Goal: Task Accomplishment & Management: Manage account settings

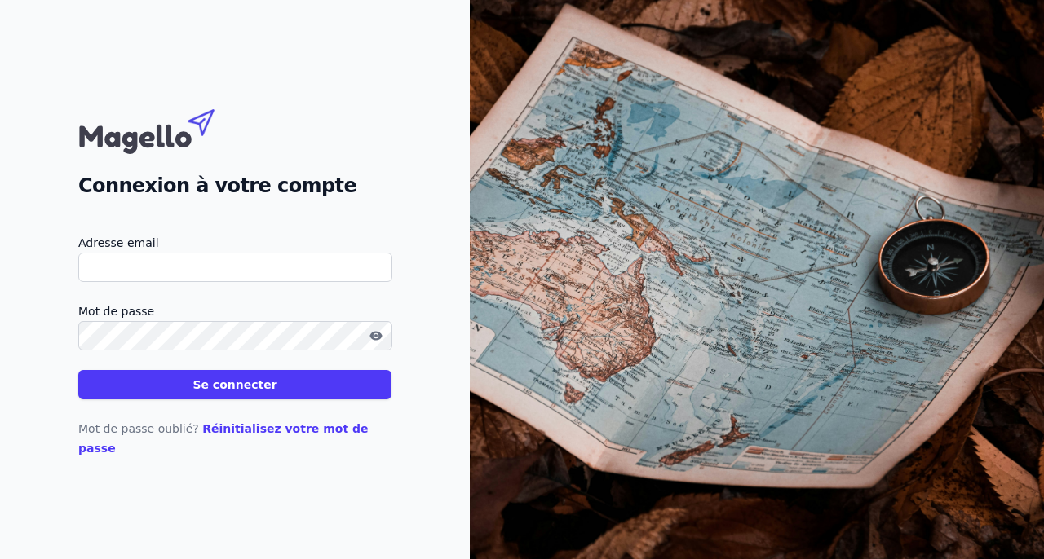
click at [200, 282] on input "Adresse email" at bounding box center [235, 267] width 314 height 29
click at [376, 343] on icon "button" at bounding box center [375, 335] width 13 height 13
click at [156, 391] on button "Se connecter" at bounding box center [234, 384] width 313 height 29
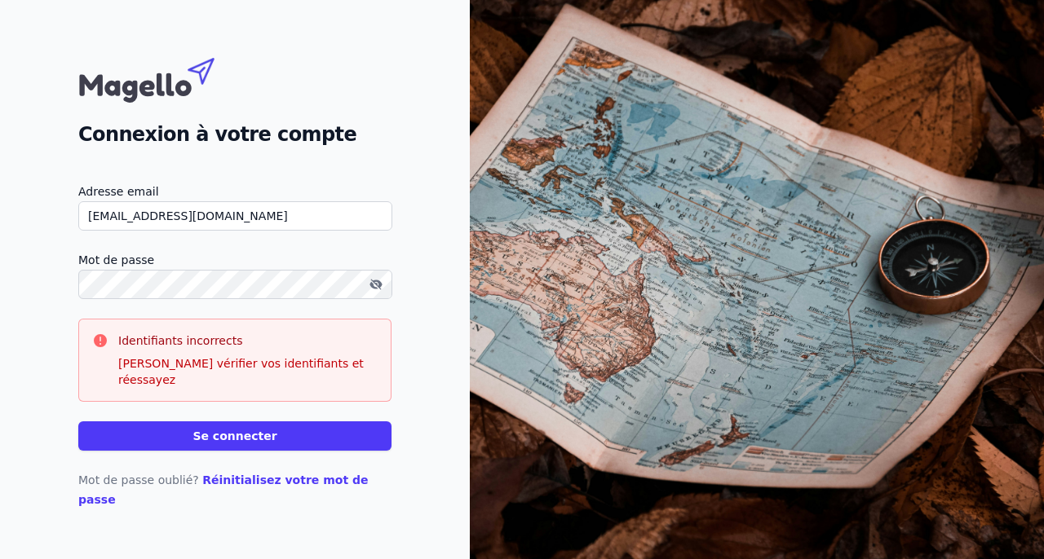
click at [229, 231] on input "eve_line.o@hotmail.com" at bounding box center [235, 215] width 314 height 29
type input "e"
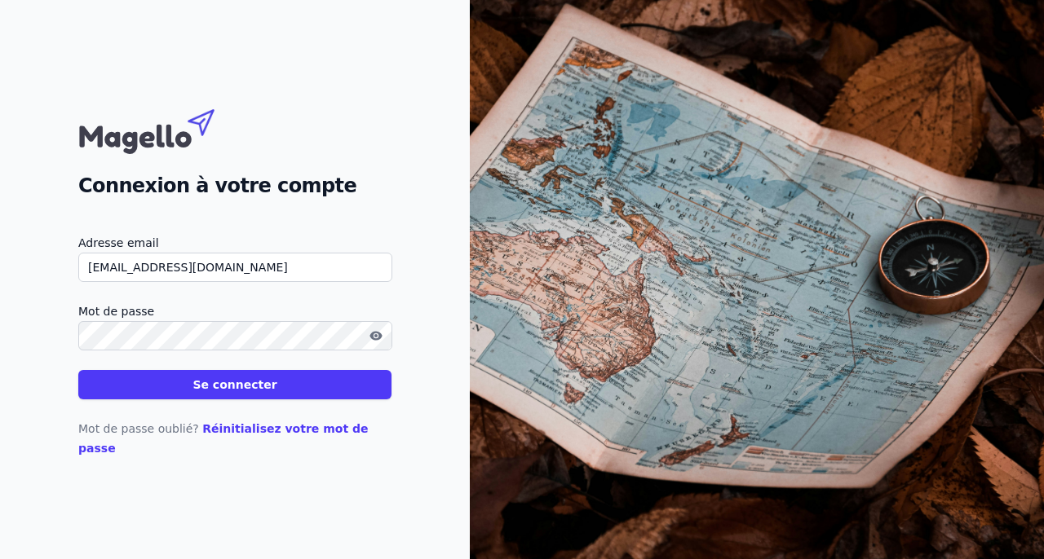
type input "evlinbikes@gmail.com"
click at [382, 343] on icon "button" at bounding box center [375, 335] width 13 height 13
click at [140, 392] on button "Se connecter" at bounding box center [234, 384] width 313 height 29
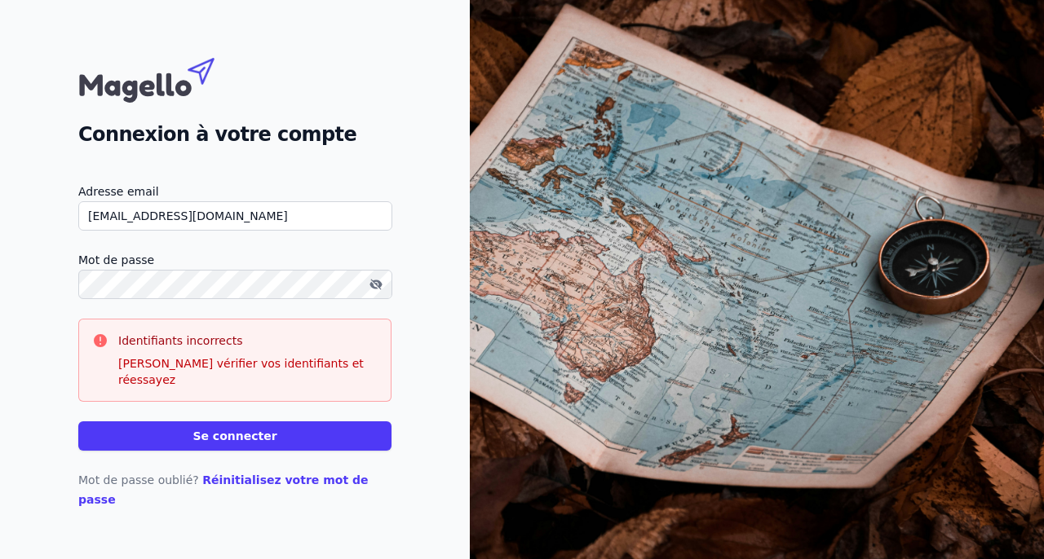
click at [286, 380] on p "Veuillez vérifier vos identifiants et réessayez" at bounding box center [247, 372] width 259 height 33
click at [174, 443] on button "Se connecter" at bounding box center [234, 436] width 313 height 29
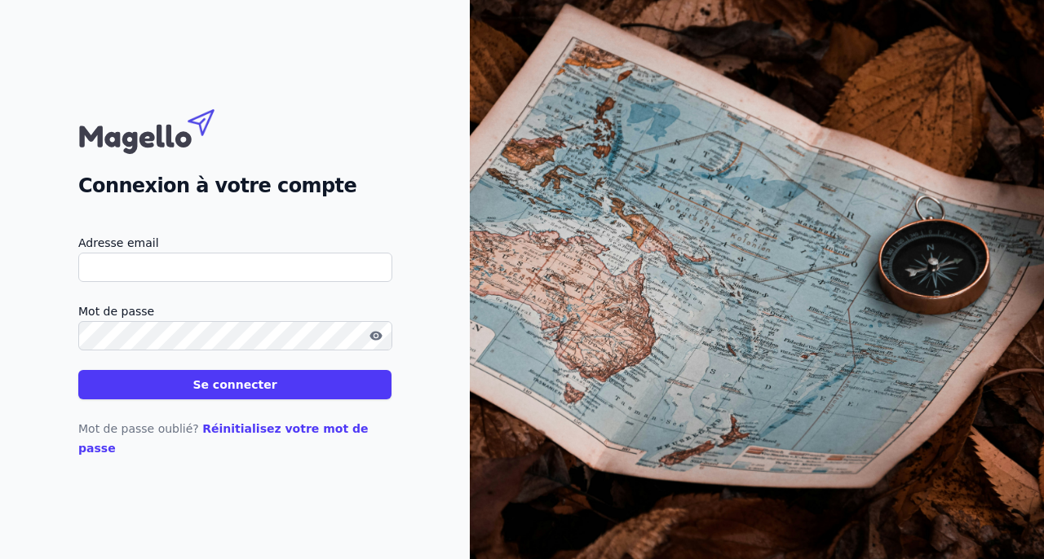
click at [140, 282] on input "Adresse email" at bounding box center [235, 267] width 314 height 29
